Goal: Task Accomplishment & Management: Use online tool/utility

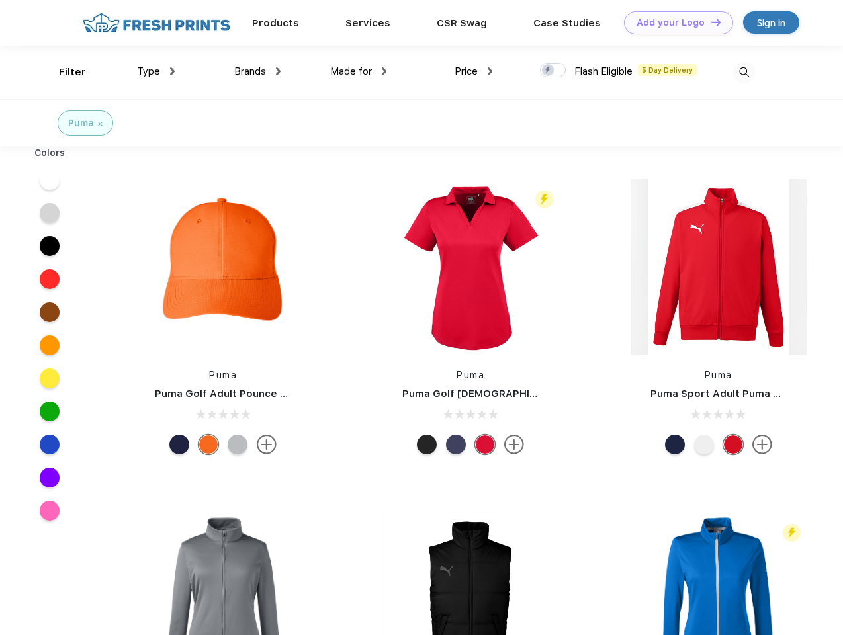
scroll to position [1, 0]
click at [674, 22] on link "Add your Logo Design Tool" at bounding box center [678, 22] width 109 height 23
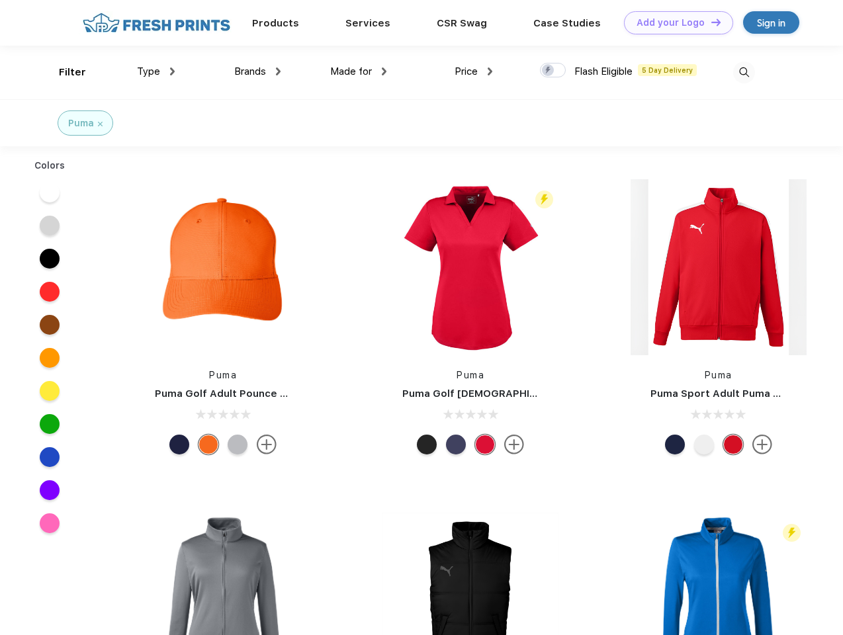
click at [0, 0] on div "Design Tool" at bounding box center [0, 0] width 0 height 0
click at [710, 22] on link "Add your Logo Design Tool" at bounding box center [678, 22] width 109 height 23
click at [64, 72] on div "Filter" at bounding box center [72, 72] width 27 height 15
click at [156, 71] on span "Type" at bounding box center [148, 71] width 23 height 12
click at [257, 71] on span "Brands" at bounding box center [250, 71] width 32 height 12
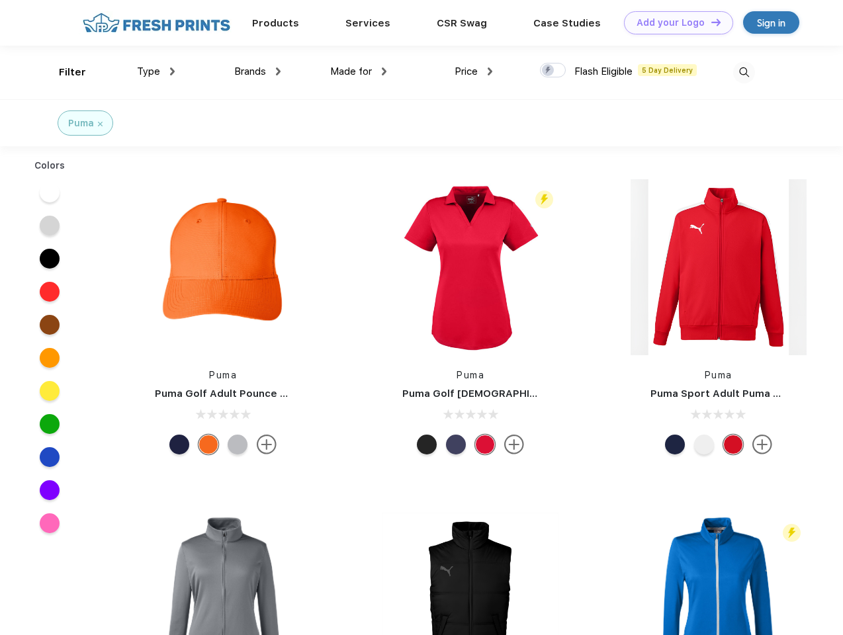
click at [359, 71] on span "Made for" at bounding box center [351, 71] width 42 height 12
click at [474, 71] on span "Price" at bounding box center [466, 71] width 23 height 12
click at [553, 71] on div at bounding box center [553, 70] width 26 height 15
click at [548, 71] on input "checkbox" at bounding box center [544, 66] width 9 height 9
click at [744, 72] on img at bounding box center [744, 73] width 22 height 22
